Goal: Task Accomplishment & Management: Complete application form

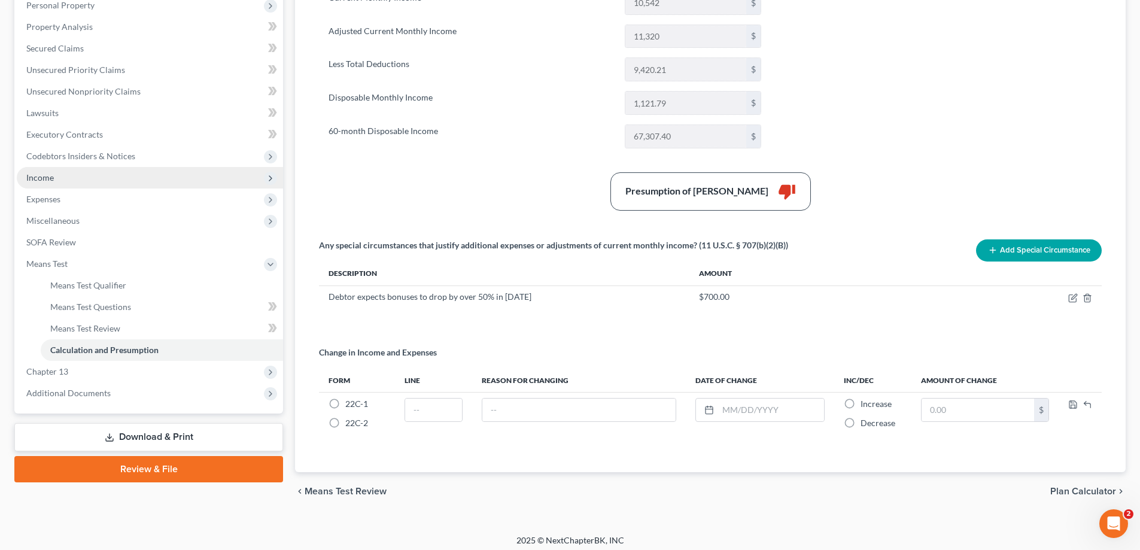
scroll to position [222, 0]
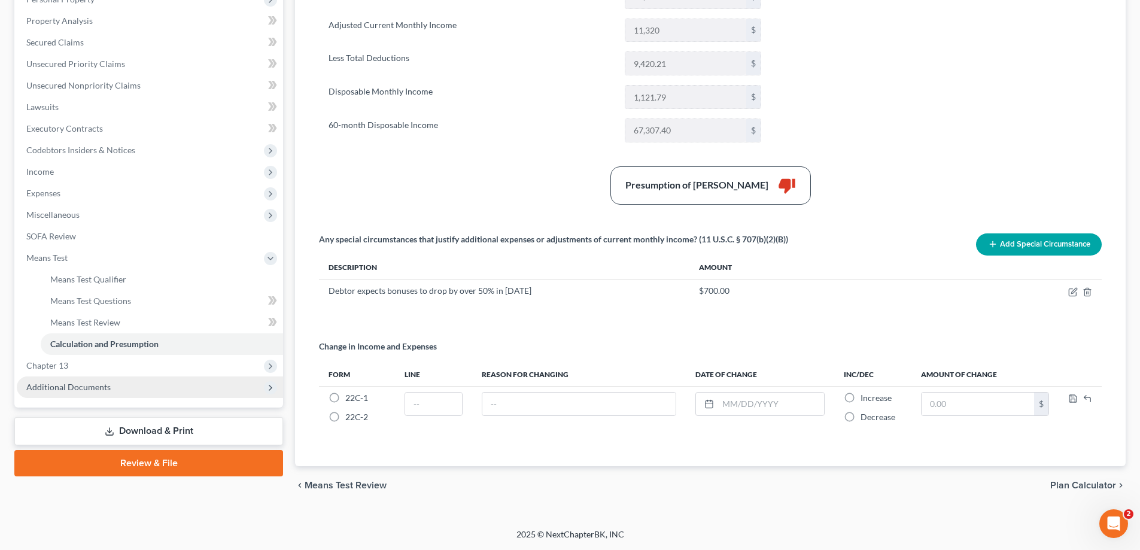
click at [104, 384] on span "Additional Documents" at bounding box center [68, 387] width 84 height 10
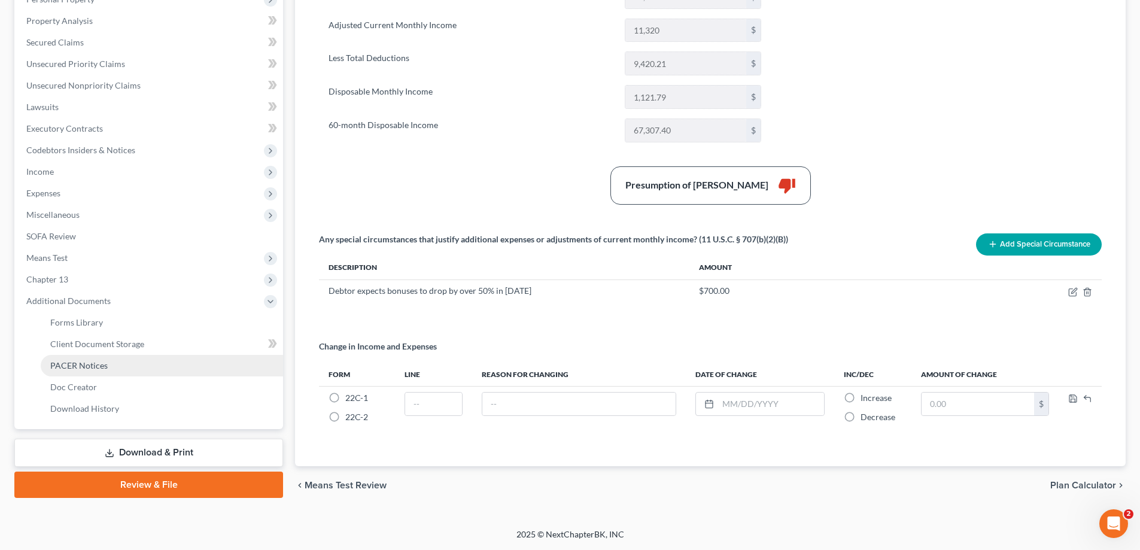
click at [93, 366] on span "PACER Notices" at bounding box center [78, 365] width 57 height 10
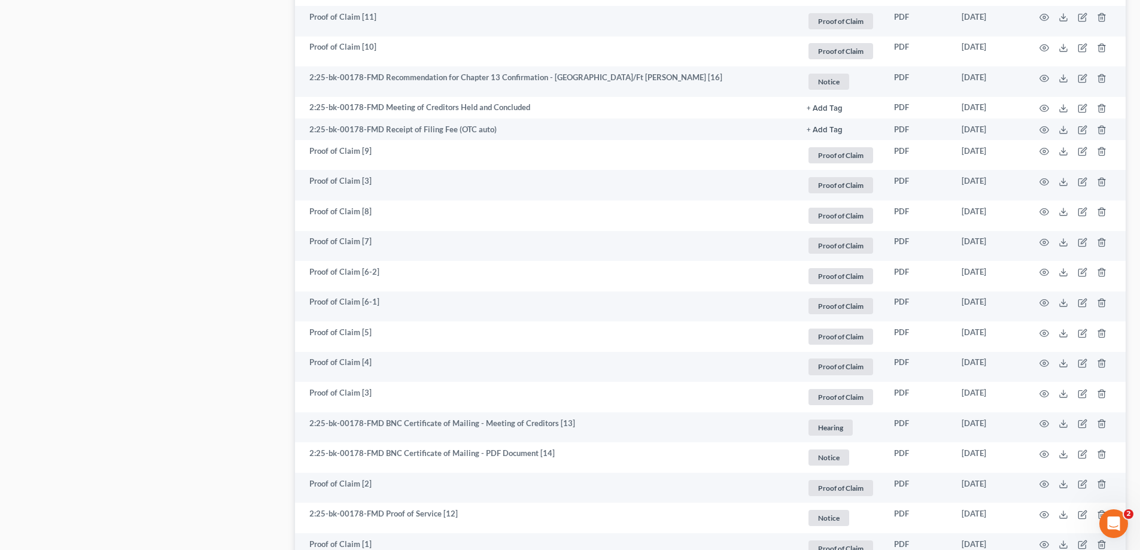
scroll to position [1616, 0]
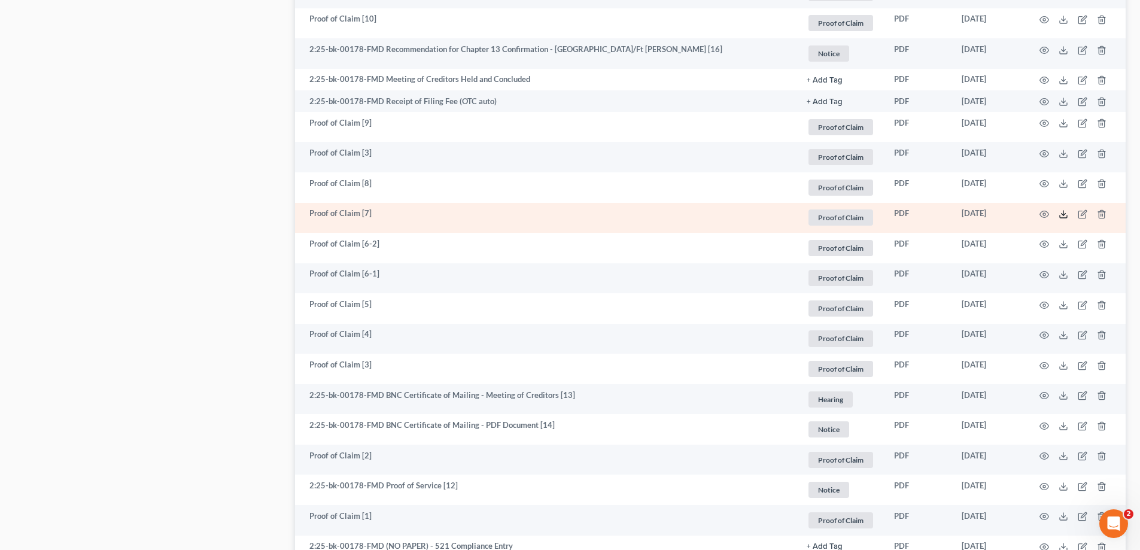
click at [1067, 213] on icon at bounding box center [1064, 215] width 10 height 10
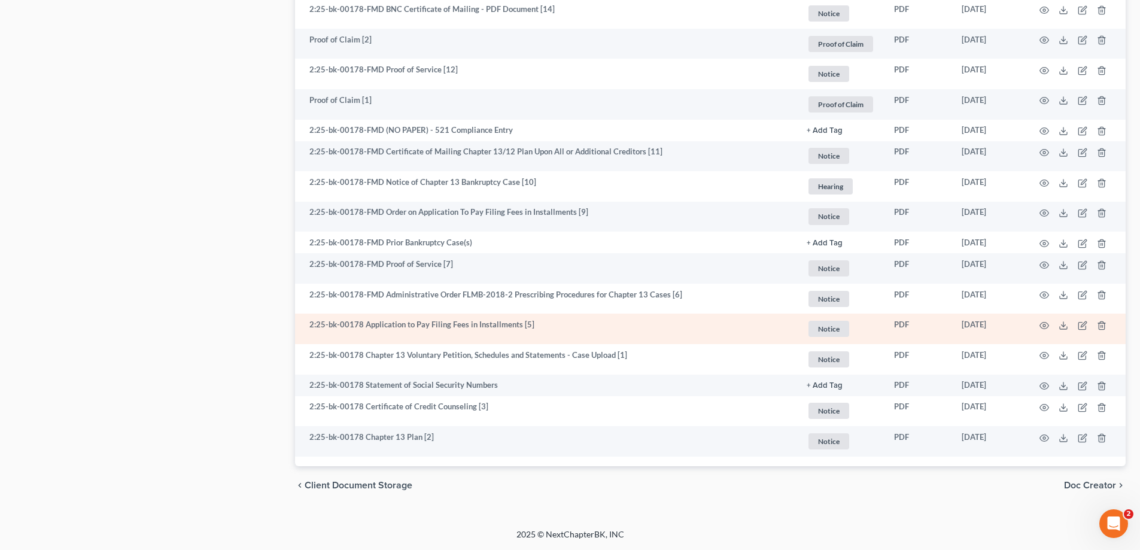
scroll to position [1973, 0]
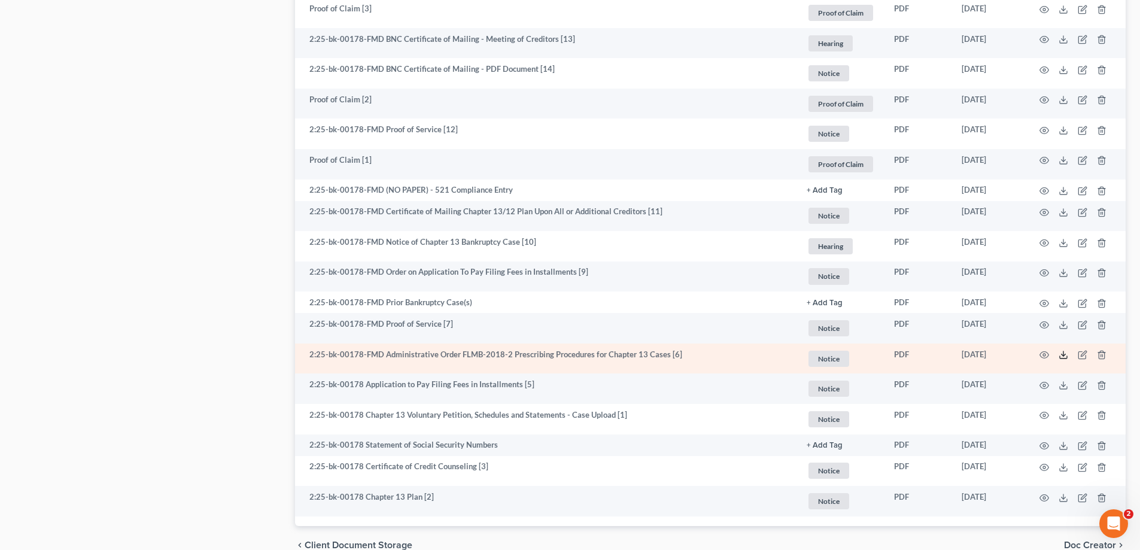
click at [1063, 353] on icon at bounding box center [1064, 355] width 10 height 10
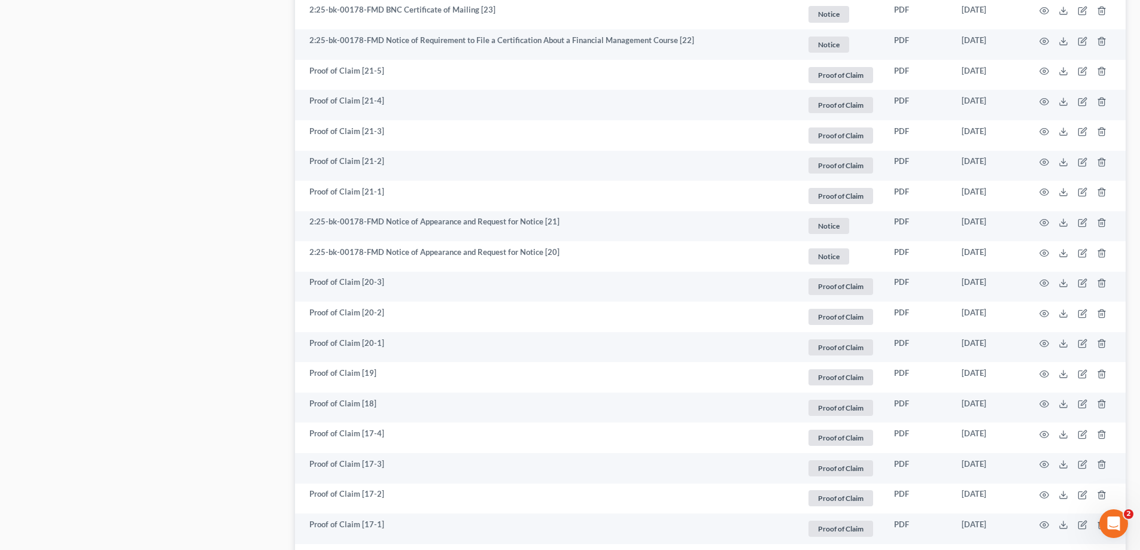
scroll to position [775, 0]
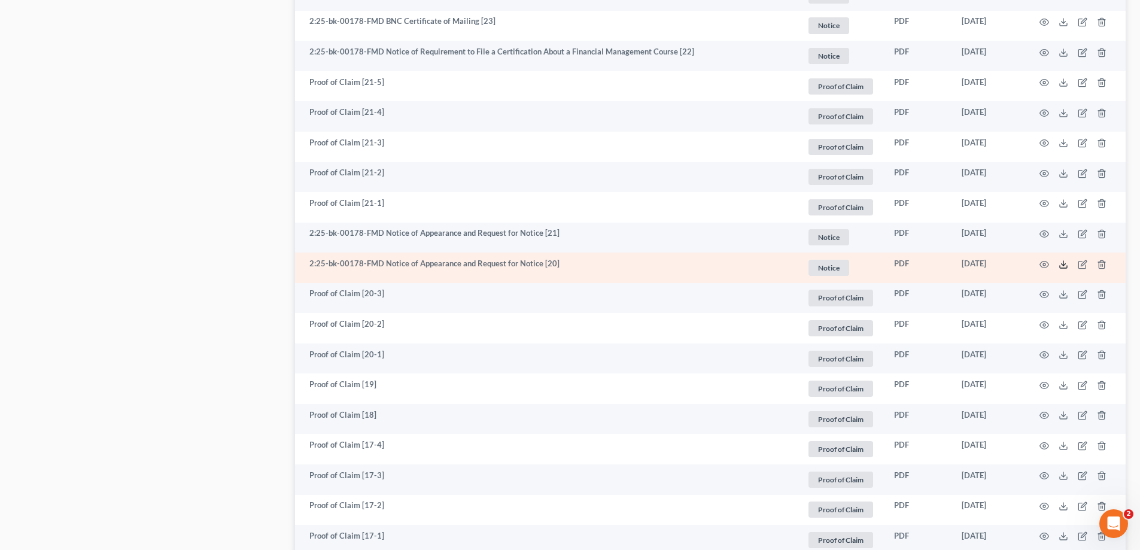
click at [1063, 263] on icon at bounding box center [1064, 265] width 10 height 10
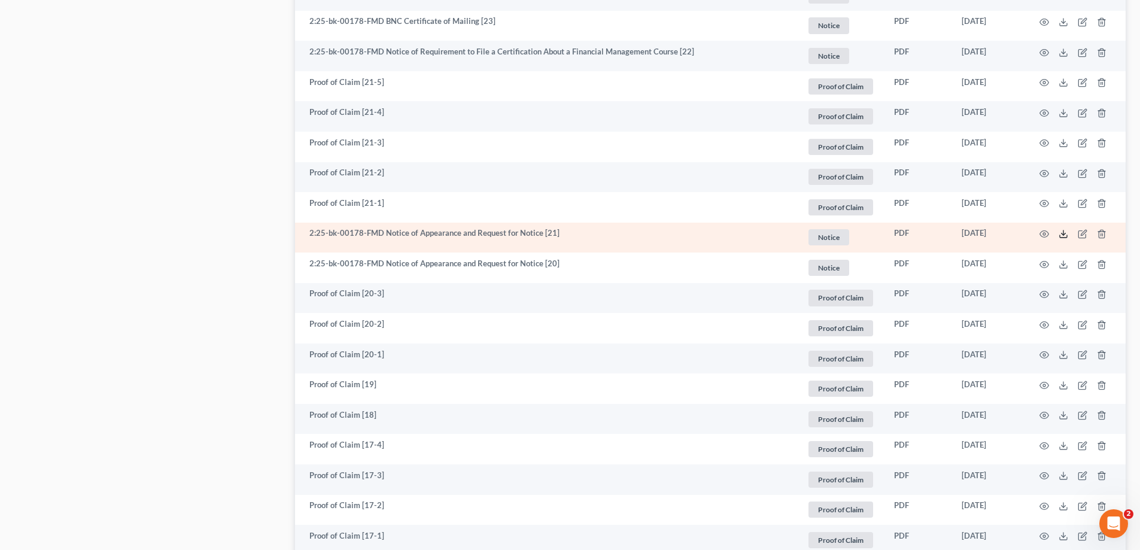
click at [1065, 233] on icon at bounding box center [1064, 234] width 10 height 10
click at [1060, 233] on icon at bounding box center [1064, 234] width 10 height 10
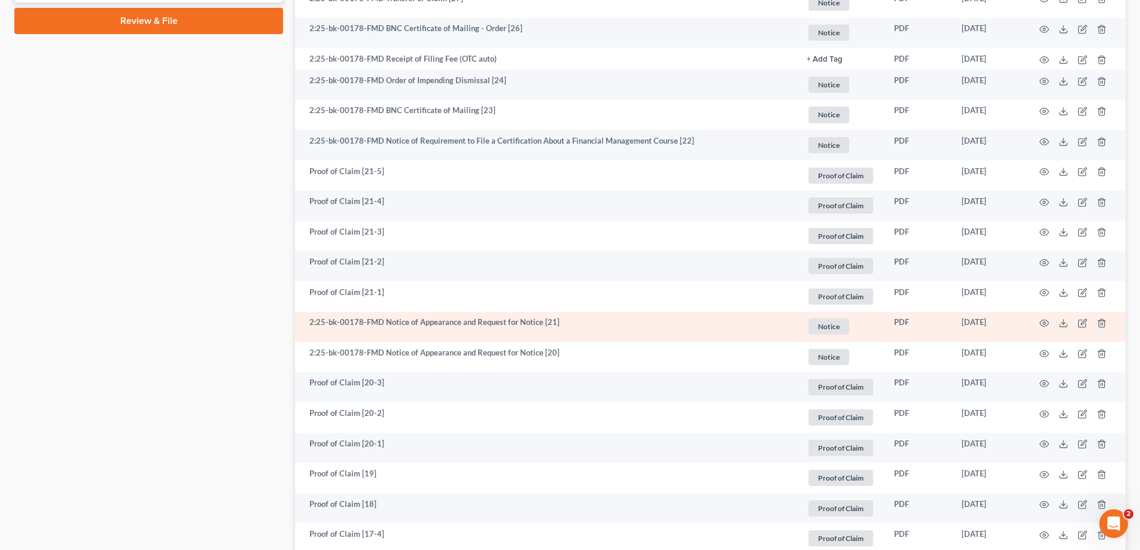
scroll to position [656, 0]
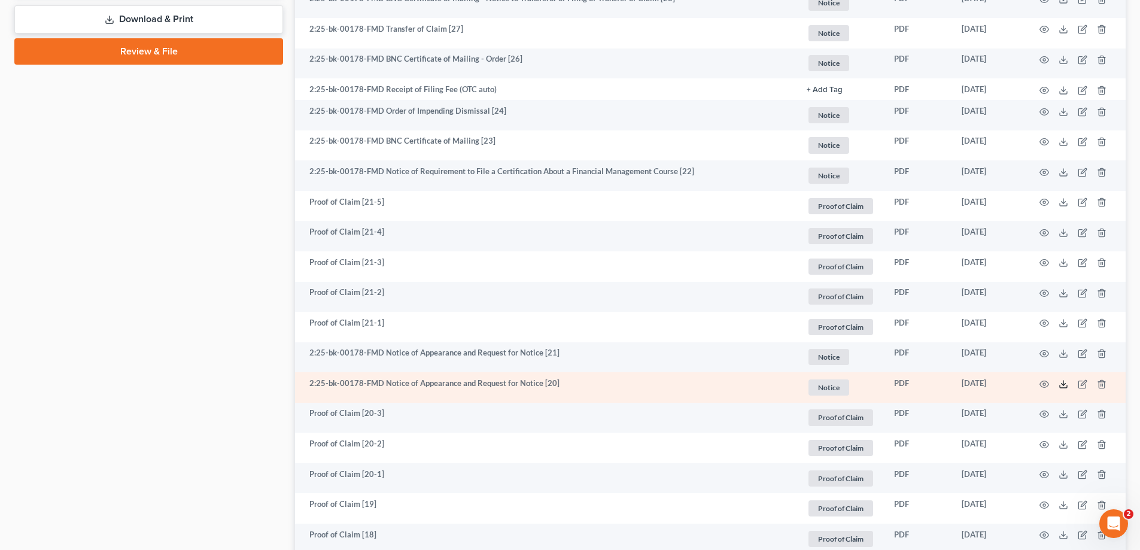
click at [1063, 383] on icon at bounding box center [1064, 385] width 10 height 10
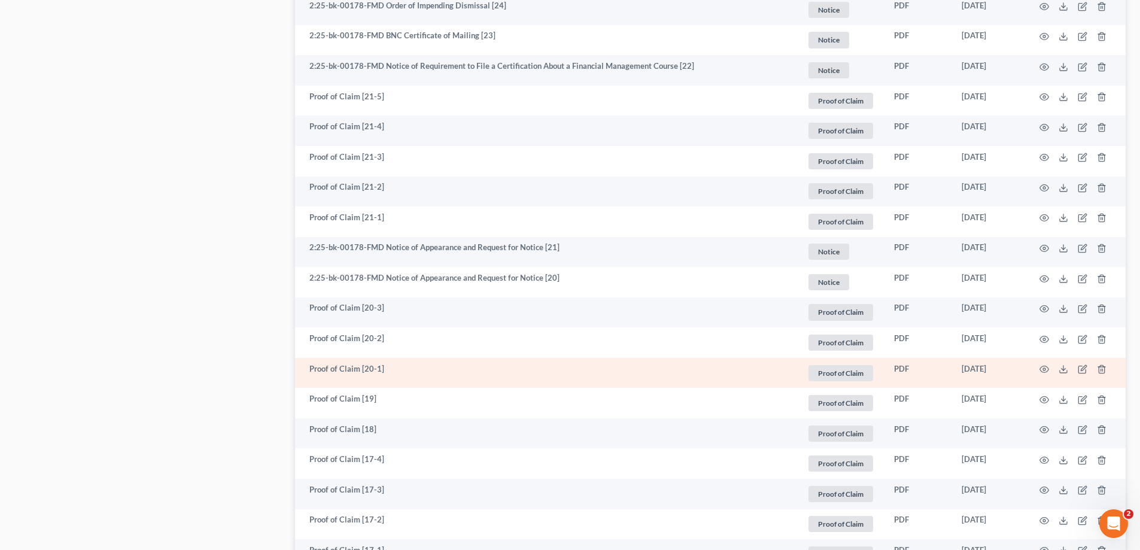
scroll to position [775, 0]
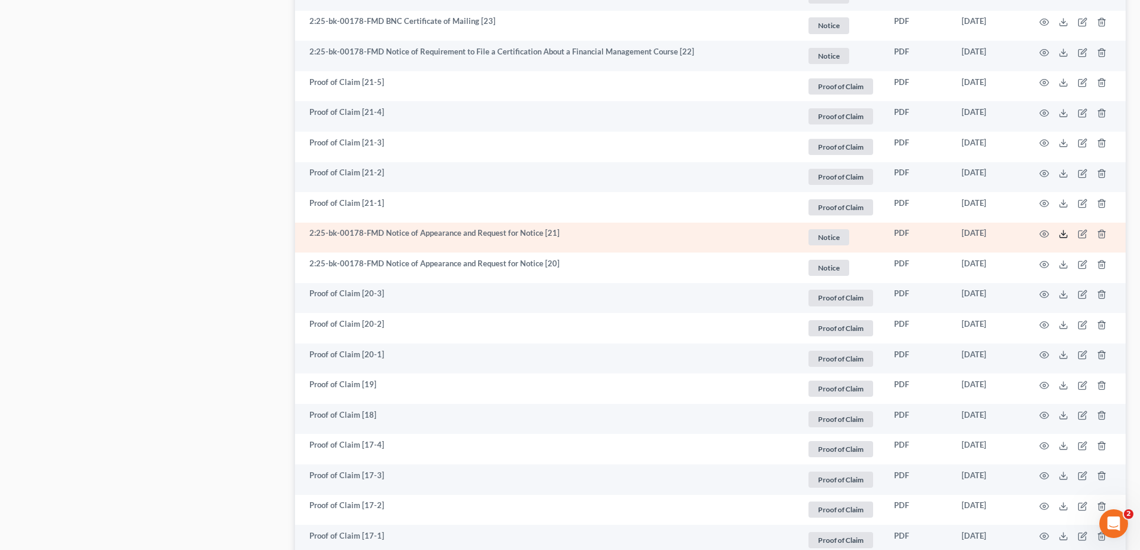
click at [1067, 231] on icon at bounding box center [1064, 234] width 10 height 10
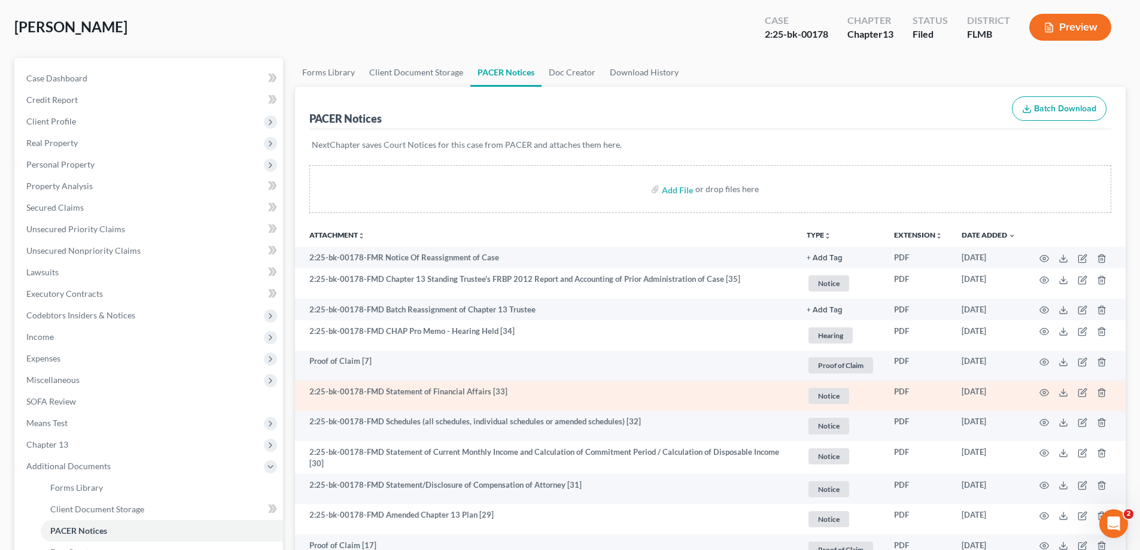
scroll to position [0, 0]
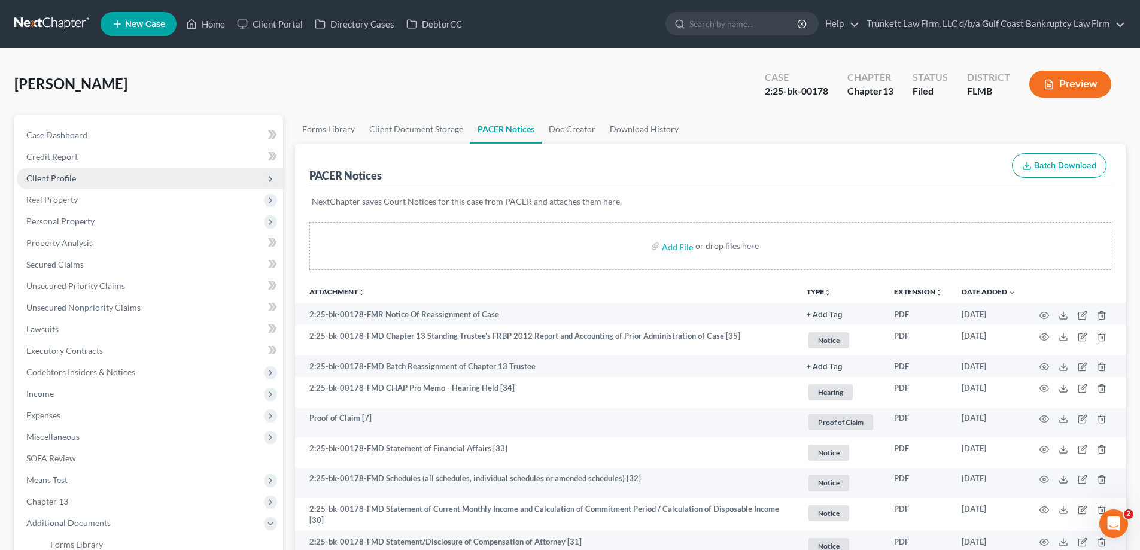
click at [65, 179] on span "Client Profile" at bounding box center [51, 178] width 50 height 10
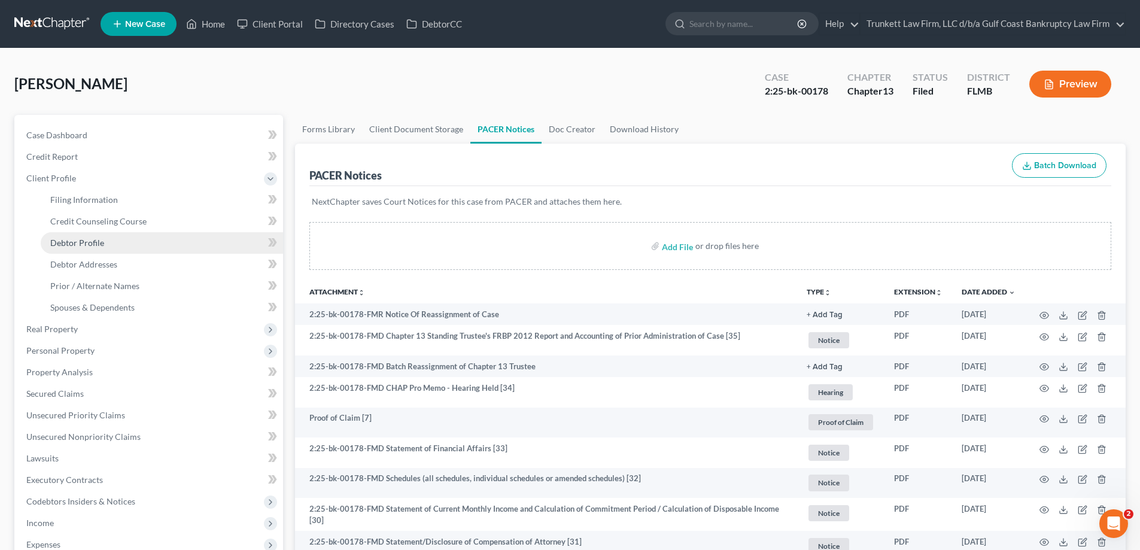
click at [81, 244] on span "Debtor Profile" at bounding box center [77, 243] width 54 height 10
select select "1"
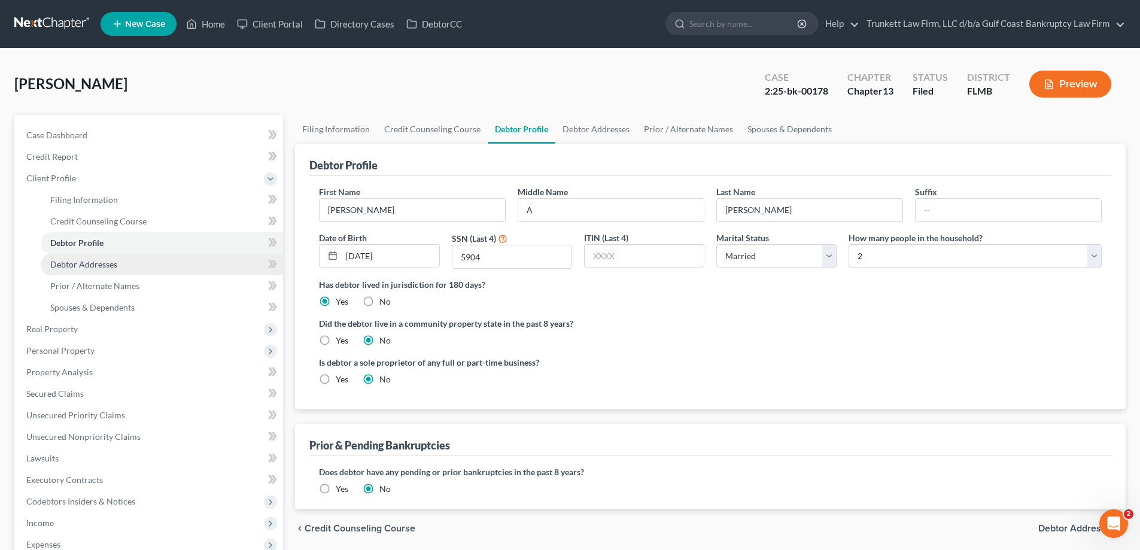
click at [92, 264] on span "Debtor Addresses" at bounding box center [83, 264] width 67 height 10
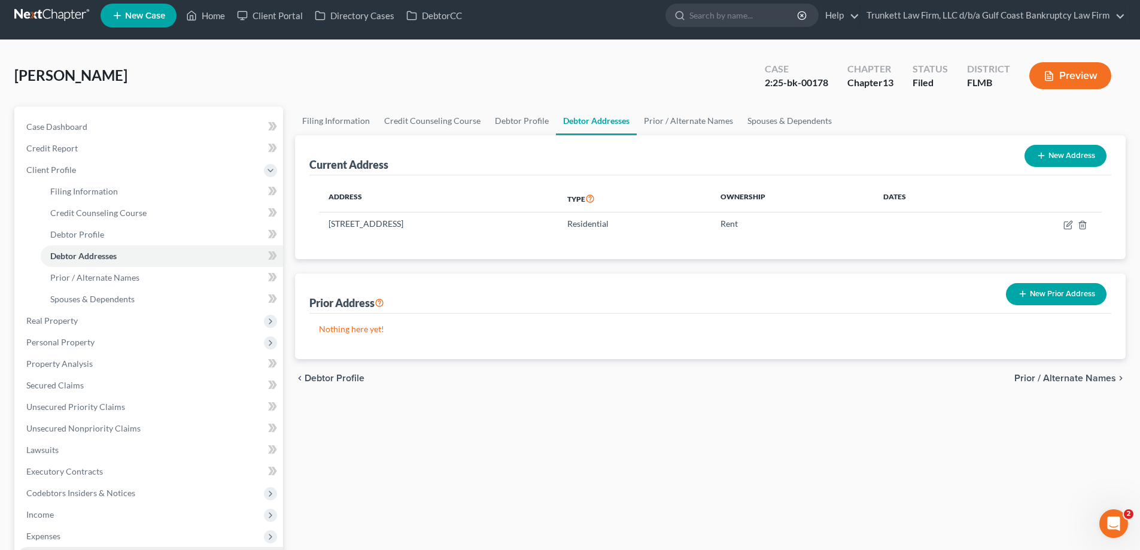
scroll to position [237, 0]
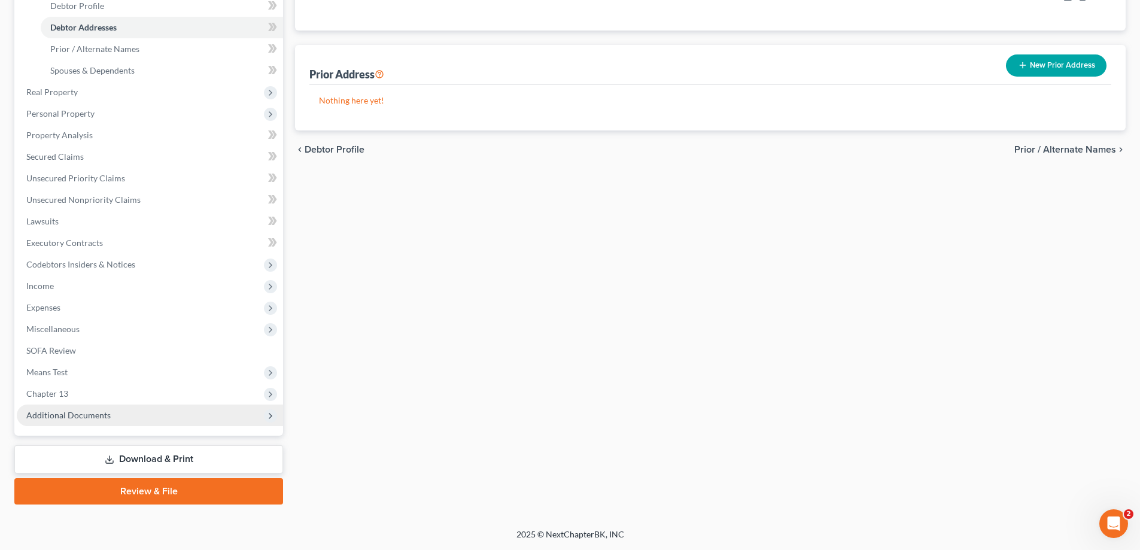
click at [100, 417] on span "Additional Documents" at bounding box center [68, 415] width 84 height 10
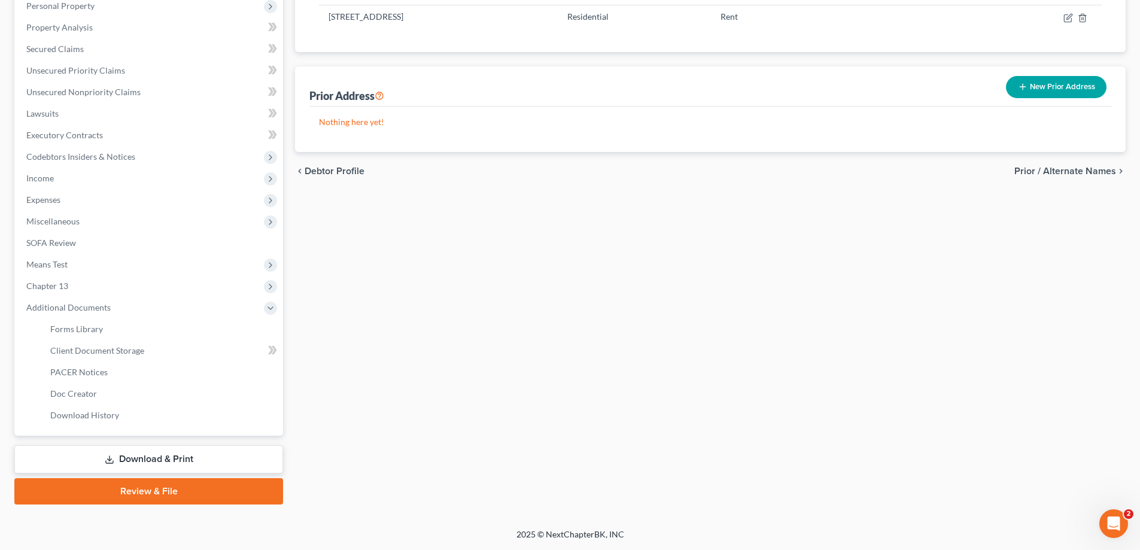
scroll to position [216, 0]
click at [101, 369] on span "PACER Notices" at bounding box center [78, 372] width 57 height 10
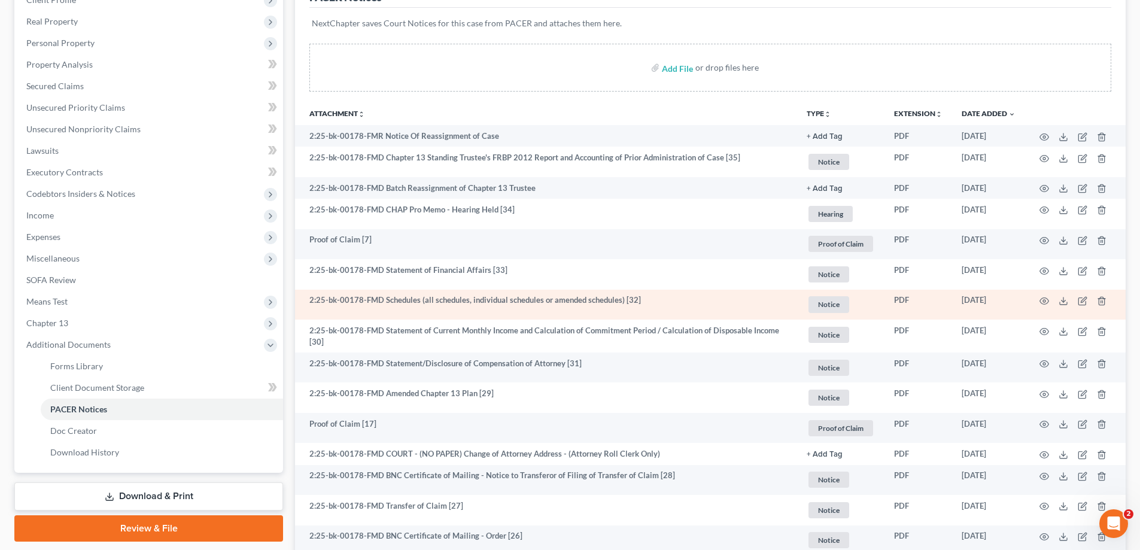
scroll to position [180, 0]
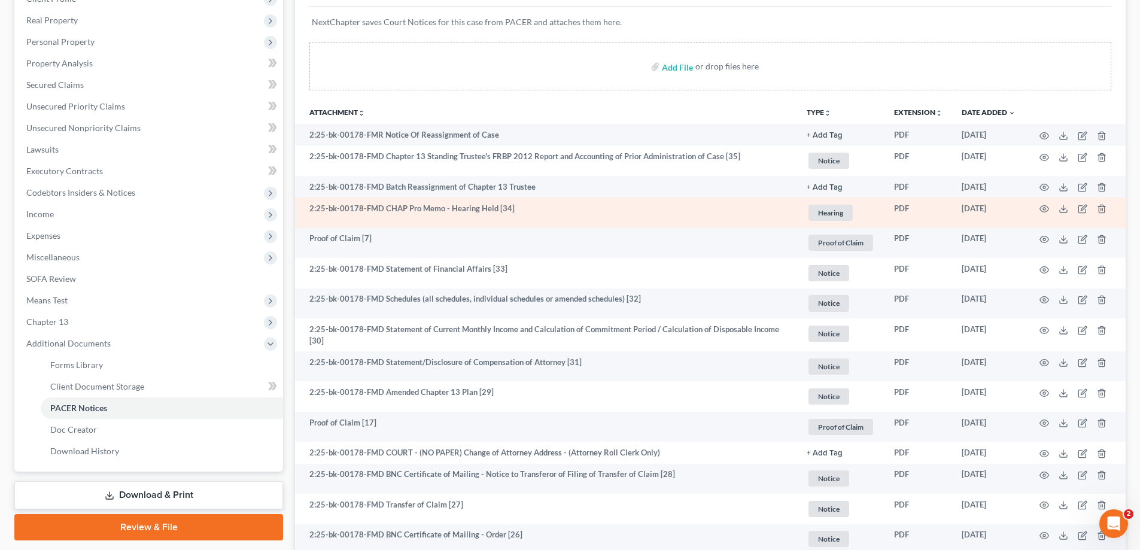
click at [513, 208] on td "2:25-bk-00178-FMD CHAP Pro Memo - Hearing Held [34]" at bounding box center [546, 213] width 502 height 31
click at [1061, 208] on icon at bounding box center [1064, 209] width 10 height 10
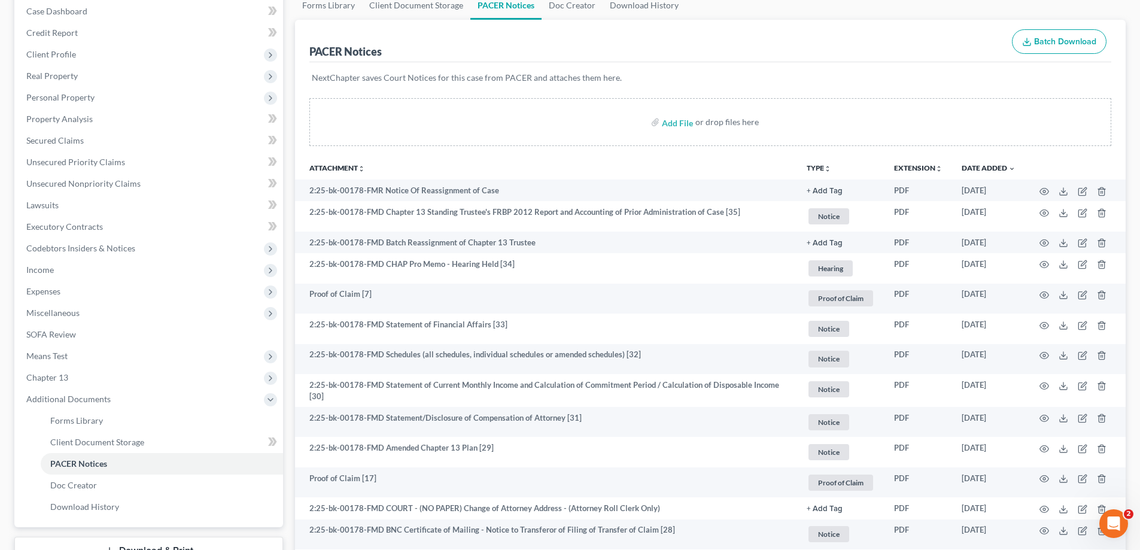
scroll to position [120, 0]
